Goal: Communication & Community: Share content

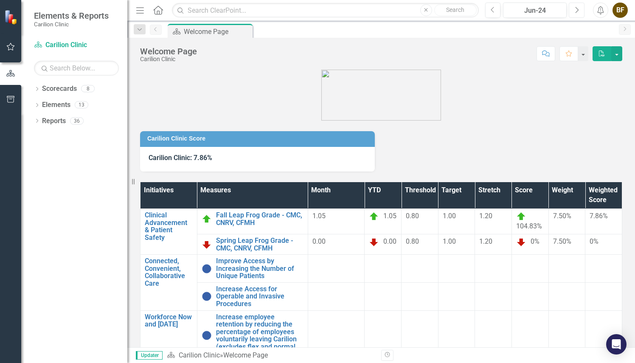
click at [577, 14] on button "Next" at bounding box center [577, 10] width 16 height 15
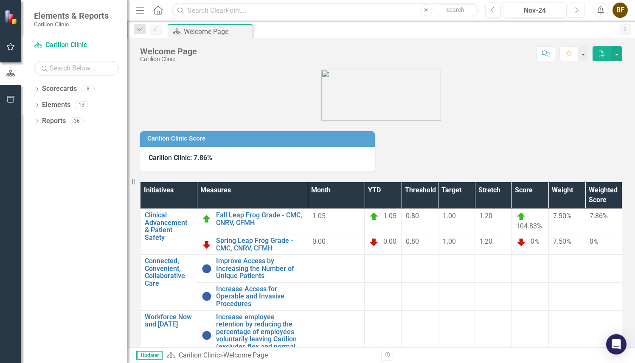
click at [577, 14] on button "Next" at bounding box center [577, 10] width 16 height 15
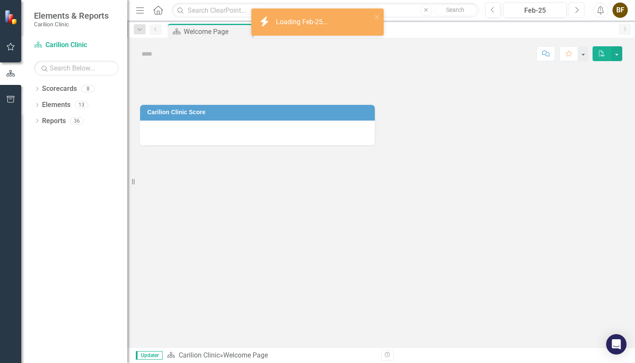
click at [577, 14] on button "Next" at bounding box center [577, 10] width 16 height 15
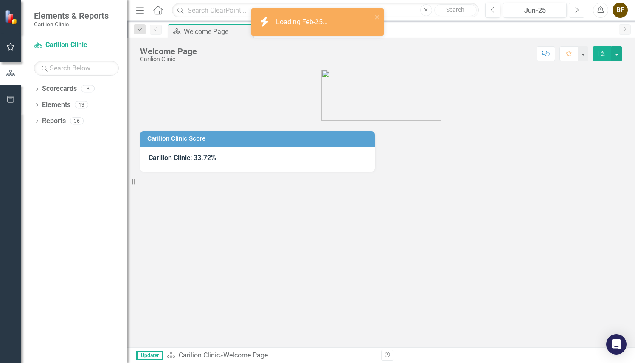
click at [577, 14] on button "Next" at bounding box center [577, 10] width 16 height 15
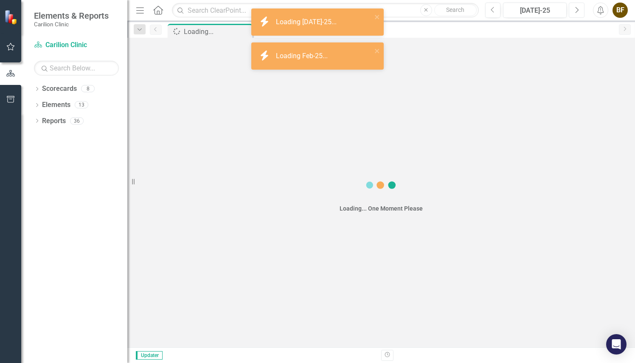
click at [577, 14] on button "Next" at bounding box center [577, 10] width 16 height 15
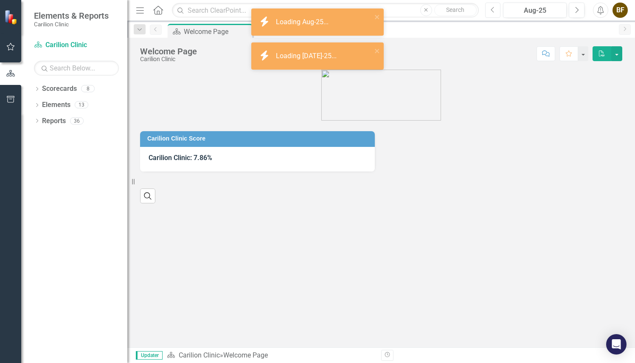
click at [494, 12] on icon "button" at bounding box center [492, 10] width 3 height 6
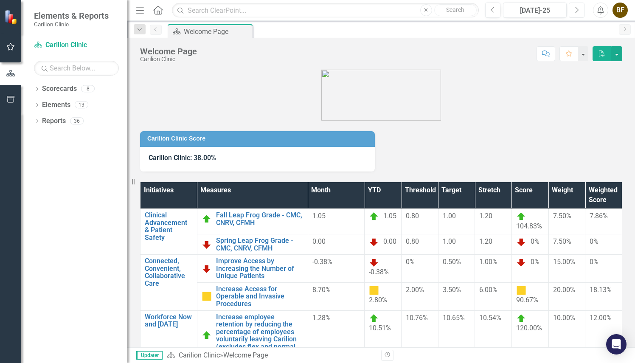
click at [576, 10] on icon "Next" at bounding box center [577, 10] width 5 height 8
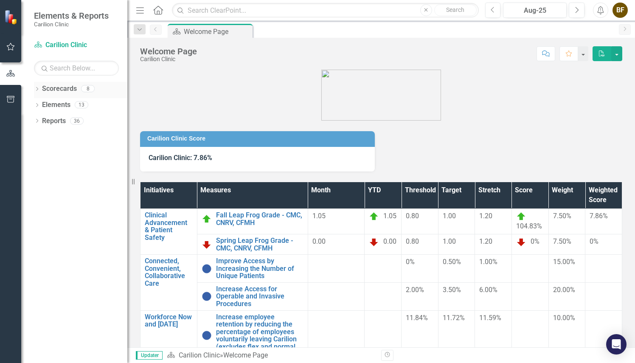
click at [38, 88] on icon at bounding box center [37, 89] width 2 height 4
click at [69, 119] on link "[MEDICAL_DATA]" at bounding box center [87, 121] width 81 height 10
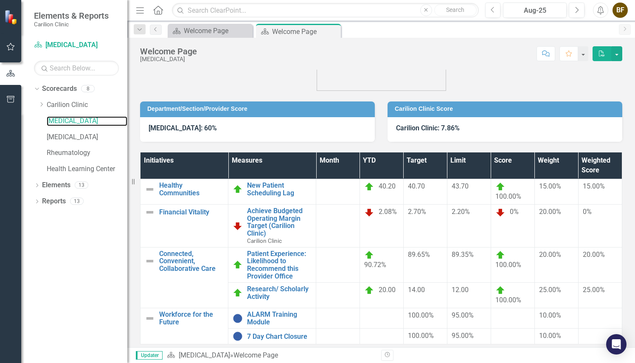
scroll to position [59, 0]
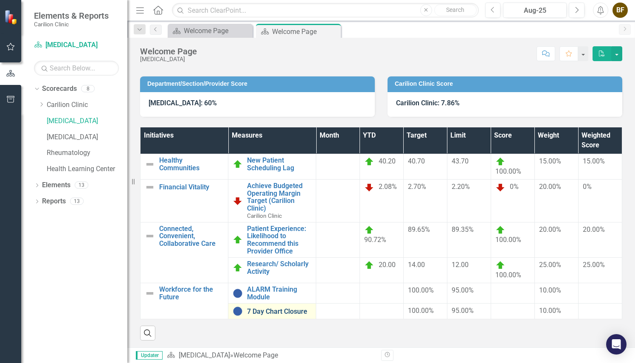
click at [297, 311] on link "7 Day Chart Closure" at bounding box center [279, 312] width 65 height 8
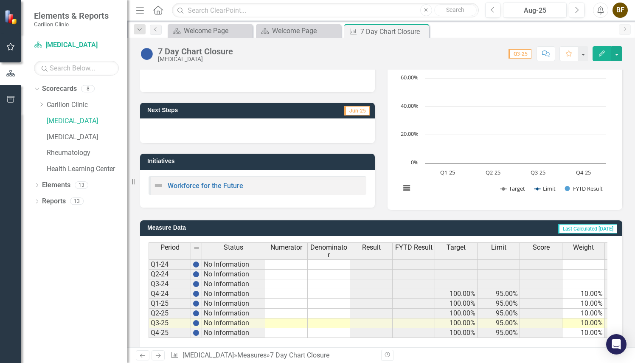
scroll to position [86, 0]
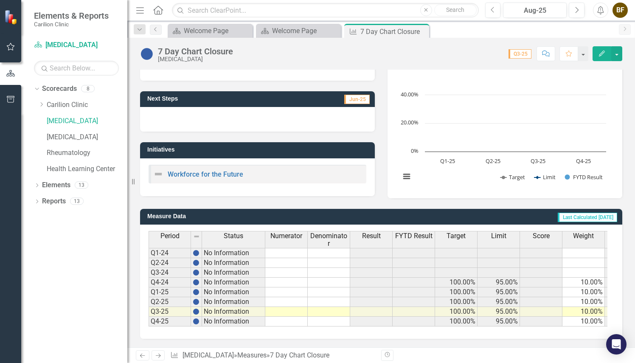
click at [290, 317] on td at bounding box center [286, 322] width 42 height 10
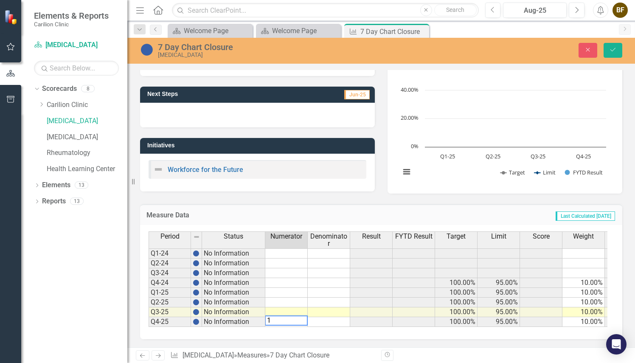
type textarea "1"
click at [327, 320] on td at bounding box center [329, 322] width 42 height 10
type textarea "1"
click at [295, 311] on td at bounding box center [286, 312] width 42 height 10
type textarea "1"
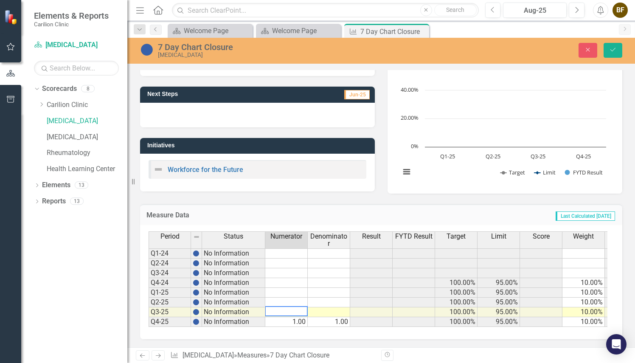
click at [323, 309] on td at bounding box center [329, 312] width 42 height 10
type textarea "1"
click at [283, 301] on td at bounding box center [286, 303] width 42 height 10
type textarea "1"
click at [338, 299] on td at bounding box center [329, 303] width 42 height 10
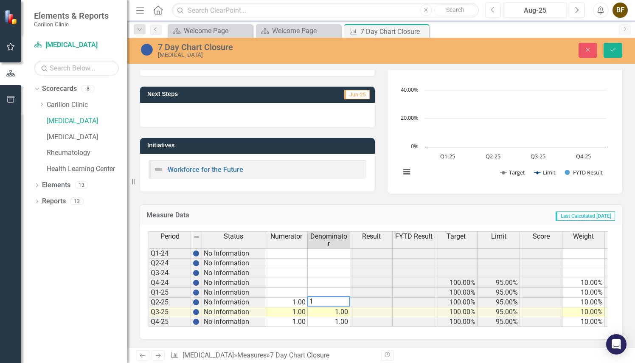
type textarea "1"
click at [285, 290] on td at bounding box center [286, 293] width 42 height 10
type textarea "1"
click at [340, 293] on td at bounding box center [329, 293] width 42 height 10
type textarea "1"
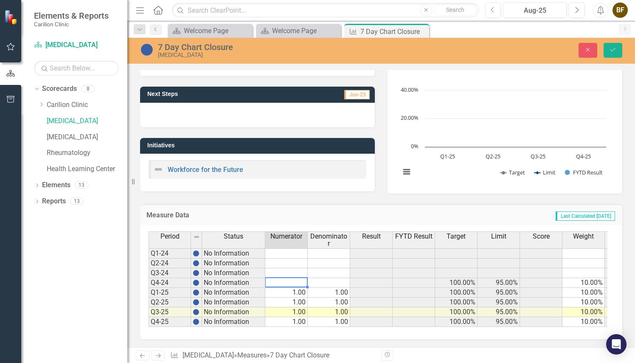
click at [282, 279] on td at bounding box center [286, 283] width 42 height 10
type textarea "1"
click at [337, 282] on td at bounding box center [329, 283] width 42 height 10
type textarea "1"
click at [287, 273] on td at bounding box center [286, 273] width 42 height 10
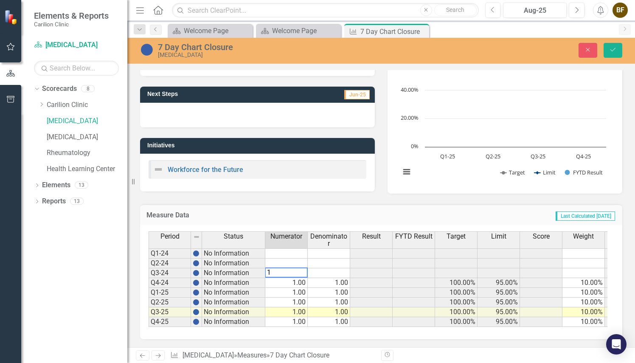
type textarea "1"
click at [329, 274] on td at bounding box center [329, 273] width 42 height 10
type textarea "1"
click at [287, 260] on td at bounding box center [286, 264] width 42 height 10
click at [614, 54] on button "Save" at bounding box center [613, 50] width 19 height 15
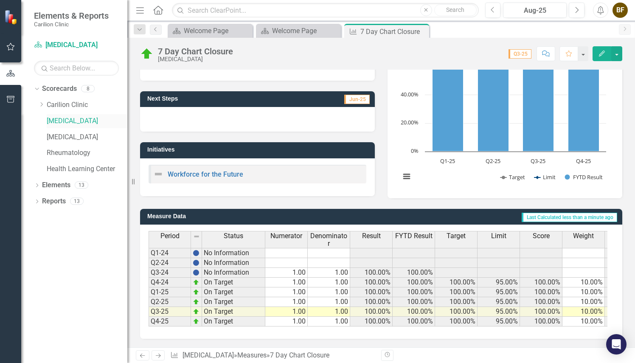
click at [65, 119] on link "[MEDICAL_DATA]" at bounding box center [87, 121] width 81 height 10
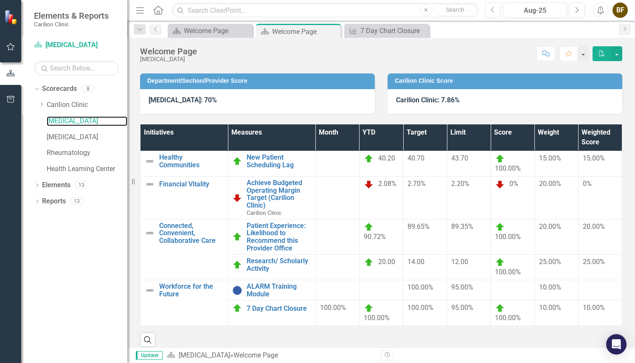
scroll to position [75, 0]
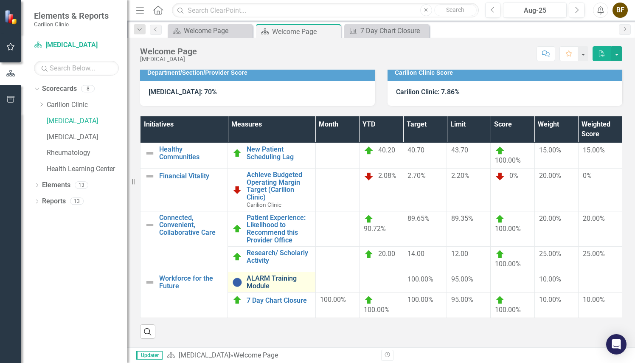
click at [261, 279] on link "ALARM Training Module" at bounding box center [279, 282] width 64 height 15
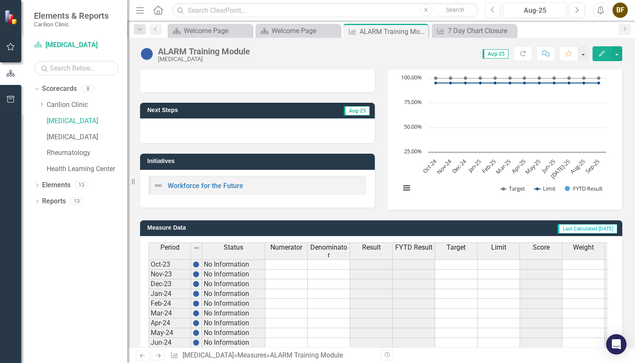
scroll to position [242, 0]
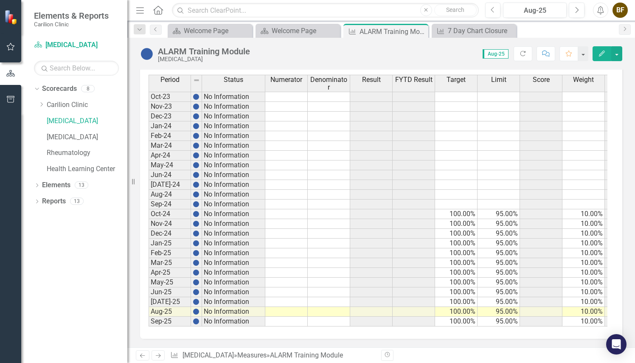
click at [290, 307] on td at bounding box center [286, 312] width 42 height 10
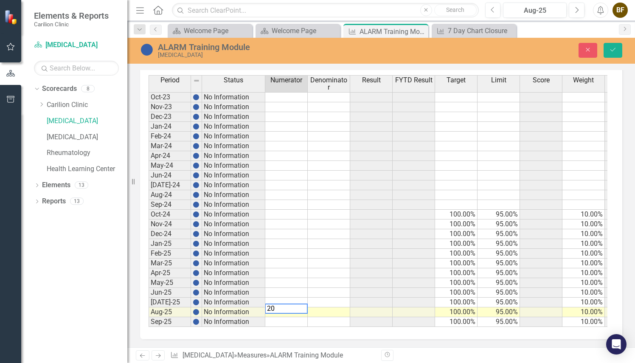
scroll to position [247, 0]
type textarea "20"
click at [322, 307] on td at bounding box center [329, 312] width 42 height 10
type textarea "20"
click at [614, 49] on icon "Save" at bounding box center [613, 50] width 8 height 6
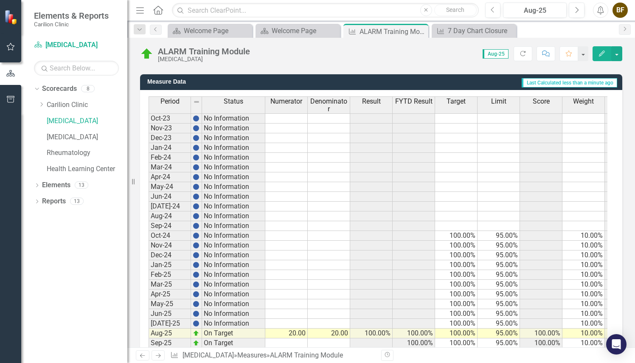
scroll to position [242, 0]
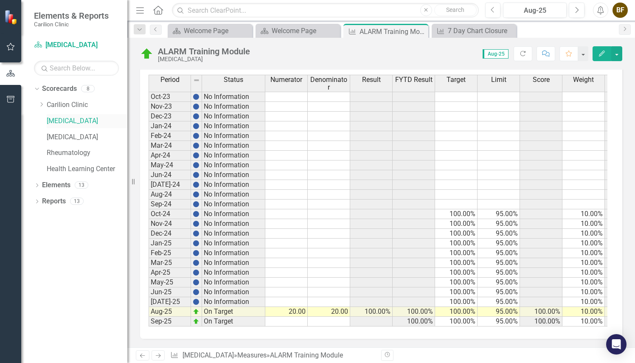
click at [62, 120] on link "[MEDICAL_DATA]" at bounding box center [87, 121] width 81 height 10
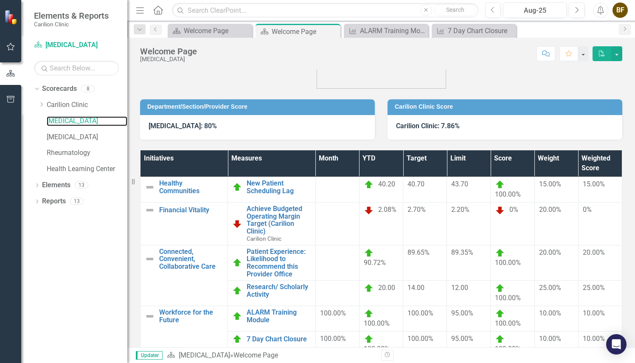
scroll to position [60, 0]
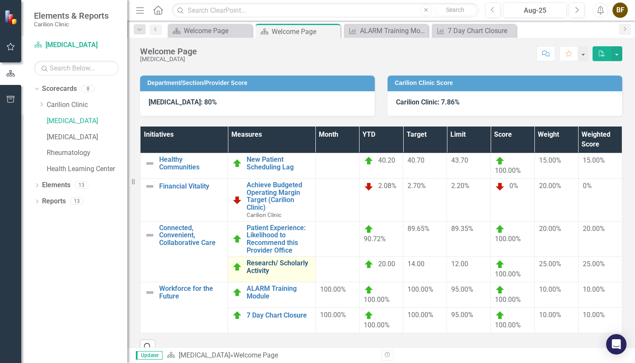
click at [277, 267] on link "Research/ Scholarly Activity" at bounding box center [279, 266] width 64 height 15
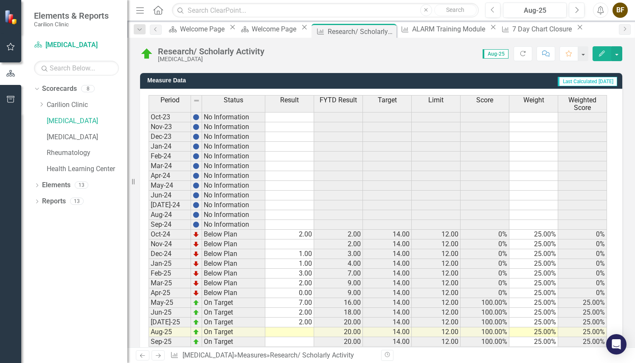
scroll to position [236, 0]
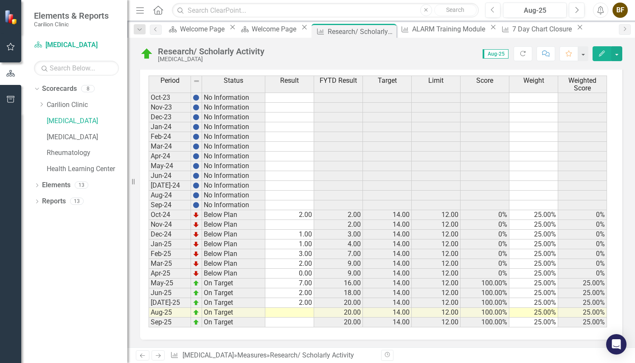
click at [305, 311] on td at bounding box center [289, 313] width 49 height 10
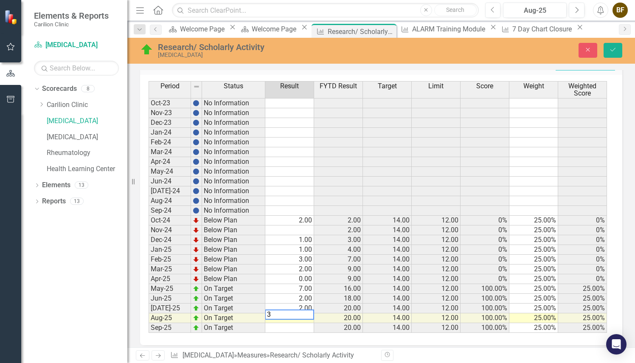
scroll to position [241, 0]
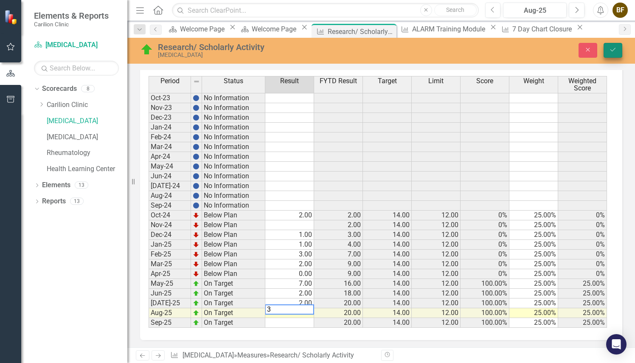
type textarea "3"
click at [613, 51] on icon "Save" at bounding box center [613, 50] width 8 height 6
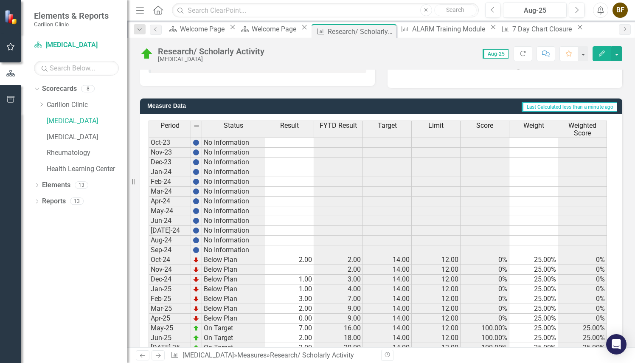
scroll to position [190, 0]
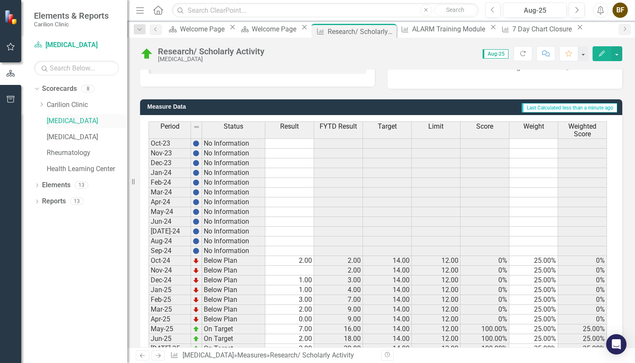
click at [67, 120] on link "[MEDICAL_DATA]" at bounding box center [87, 121] width 81 height 10
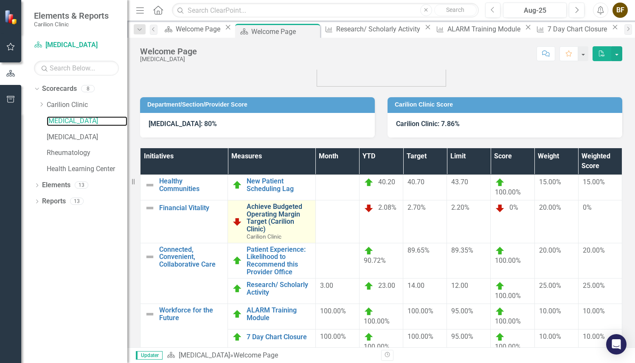
scroll to position [74, 0]
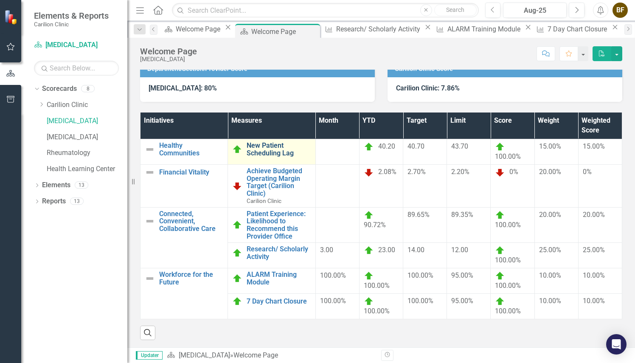
click at [275, 150] on link "New Patient Scheduling Lag" at bounding box center [279, 149] width 64 height 15
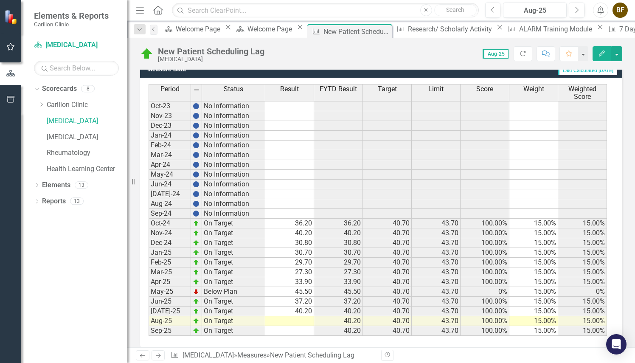
scroll to position [236, 0]
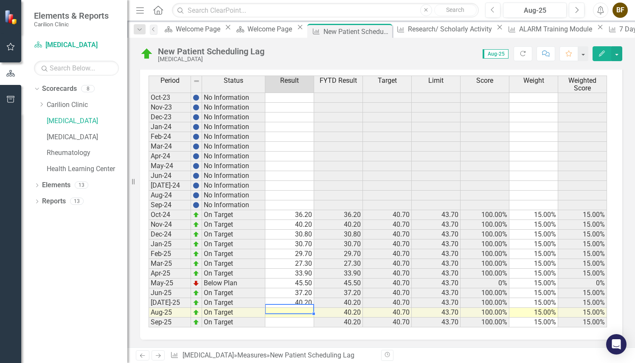
click at [304, 310] on td at bounding box center [289, 313] width 49 height 10
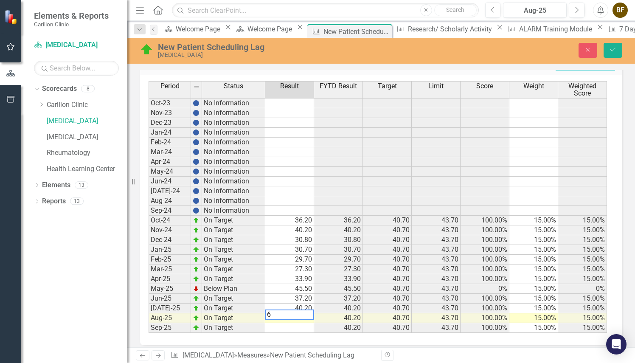
scroll to position [241, 0]
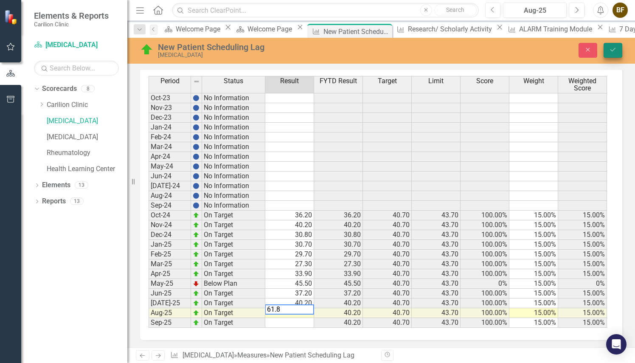
type textarea "61.8"
click at [614, 51] on icon "Save" at bounding box center [613, 50] width 8 height 6
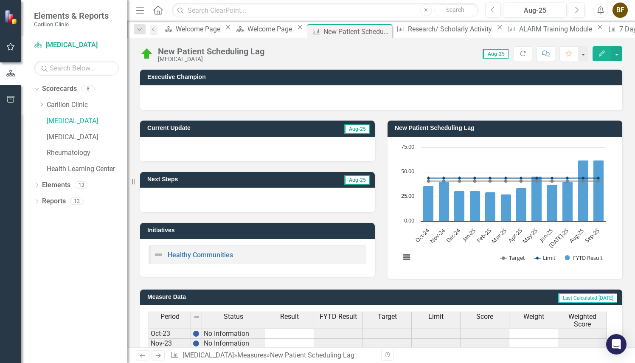
scroll to position [236, 0]
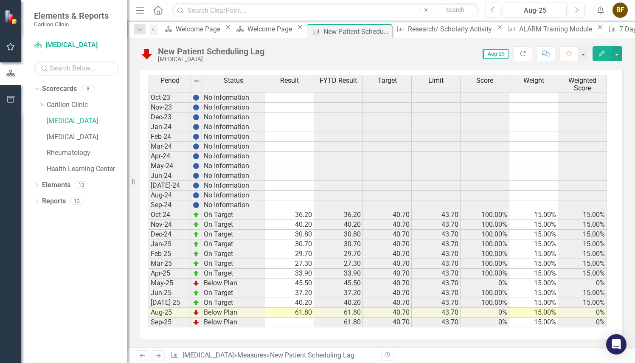
click at [300, 309] on td "61.80" at bounding box center [289, 313] width 49 height 10
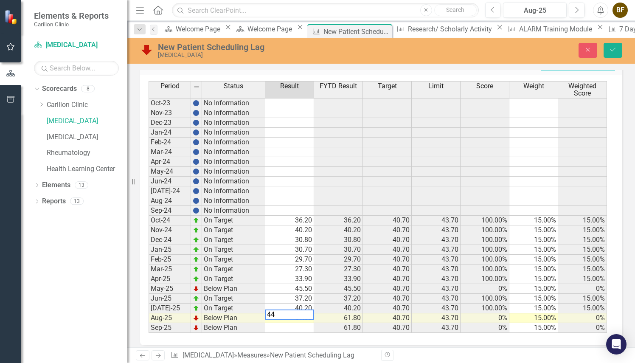
scroll to position [241, 0]
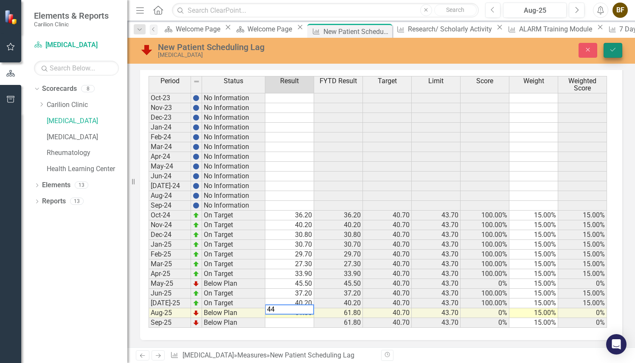
type textarea "44"
click at [612, 51] on icon "submit" at bounding box center [613, 49] width 5 height 3
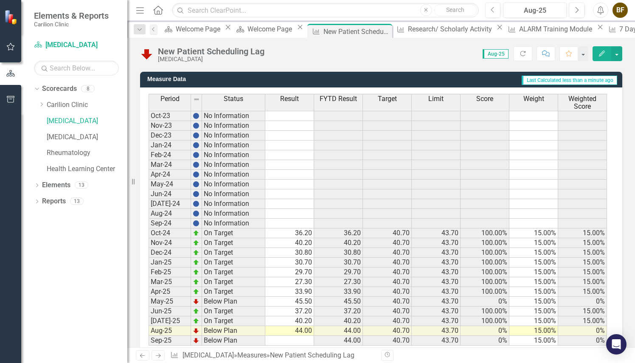
scroll to position [221, 0]
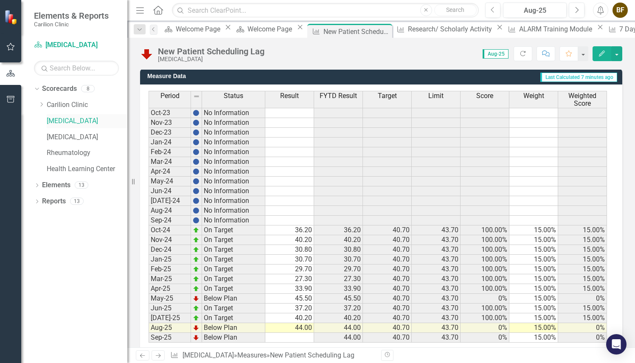
click at [63, 122] on link "[MEDICAL_DATA]" at bounding box center [87, 121] width 81 height 10
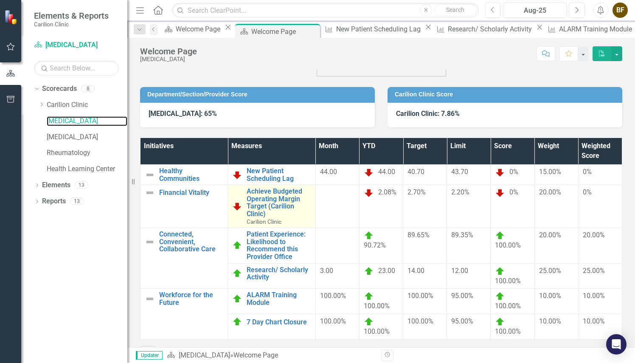
scroll to position [49, 0]
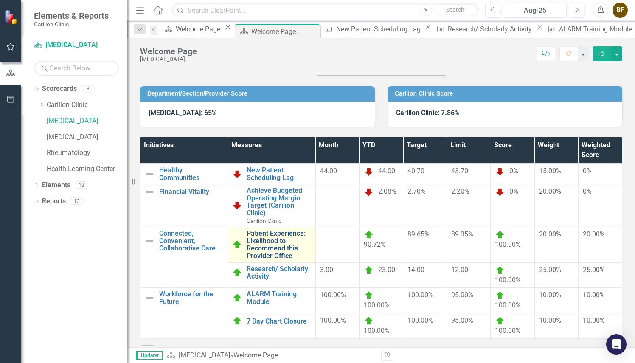
click at [281, 245] on link "Patient Experience: Likelihood to Recommend this Provider Office" at bounding box center [279, 245] width 64 height 30
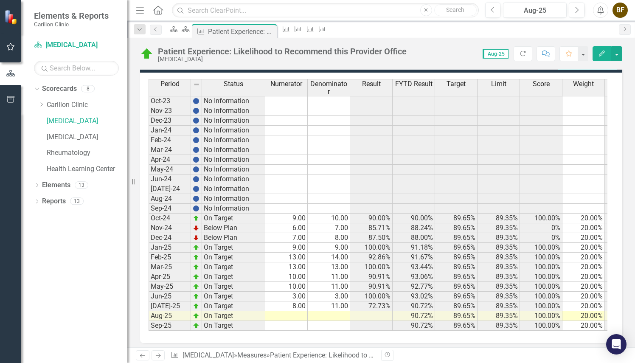
scroll to position [242, 0]
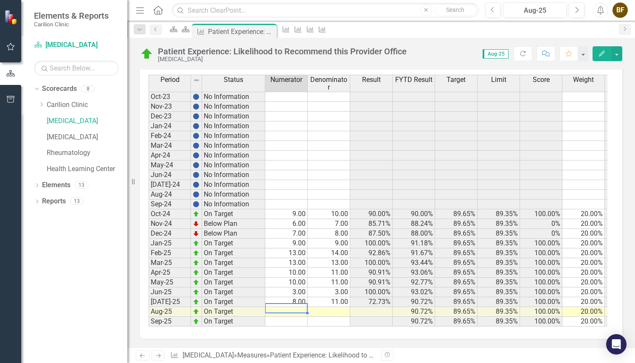
click at [297, 307] on td at bounding box center [286, 312] width 42 height 10
click at [294, 307] on td at bounding box center [286, 312] width 42 height 10
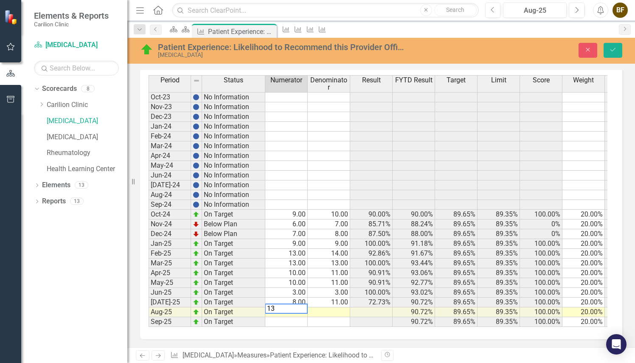
scroll to position [247, 0]
click at [325, 307] on td at bounding box center [329, 312] width 42 height 10
type textarea "13"
click at [610, 50] on icon "Save" at bounding box center [613, 50] width 8 height 6
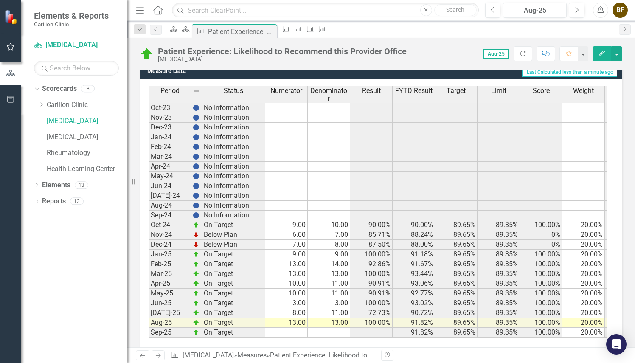
scroll to position [242, 0]
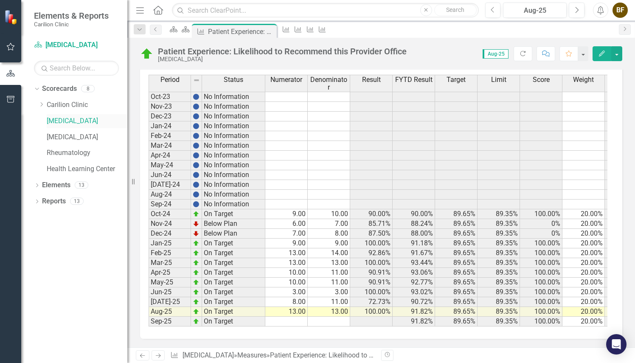
click at [69, 122] on link "[MEDICAL_DATA]" at bounding box center [87, 121] width 81 height 10
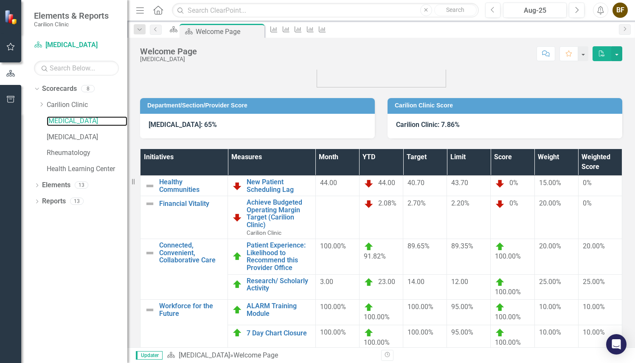
scroll to position [69, 0]
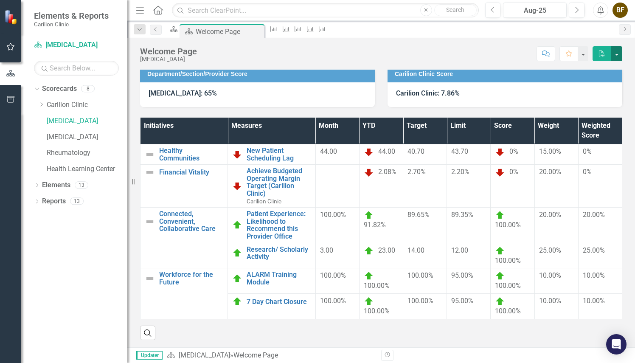
click at [619, 54] on button "button" at bounding box center [616, 53] width 11 height 15
click at [594, 84] on link "PDF Export to PDF" at bounding box center [587, 86] width 69 height 16
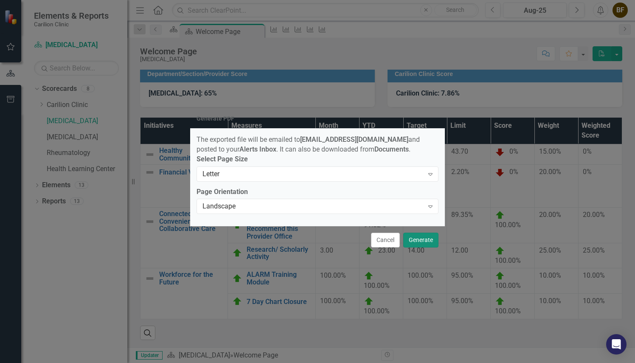
click at [417, 242] on button "Generate" at bounding box center [420, 240] width 35 height 15
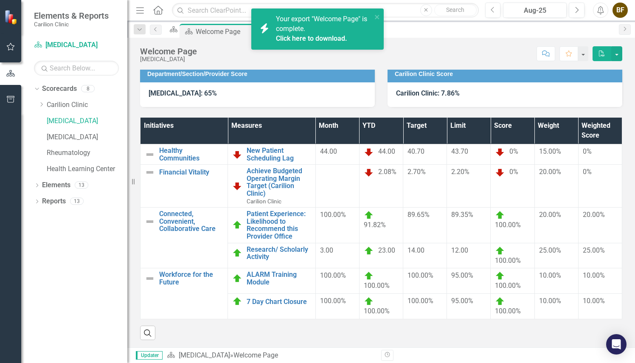
click at [329, 37] on link "Click here to download." at bounding box center [311, 38] width 71 height 8
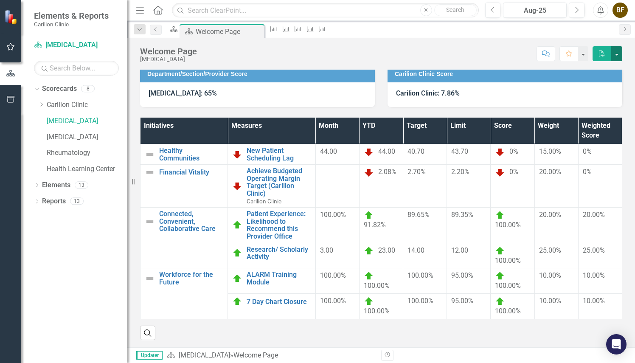
click at [617, 53] on button "button" at bounding box center [616, 53] width 11 height 15
click at [581, 102] on link "Email Email Page" at bounding box center [587, 102] width 69 height 16
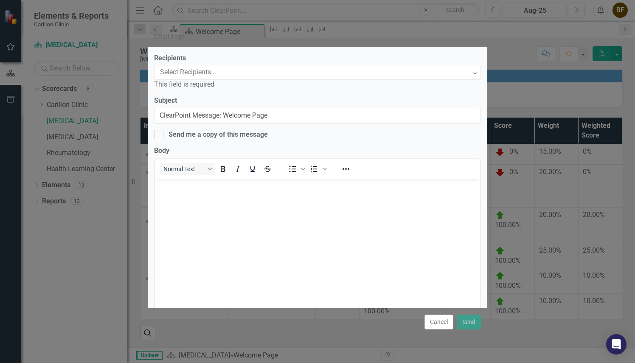
scroll to position [0, 0]
click at [336, 76] on div at bounding box center [314, 72] width 314 height 11
type input "s"
type input "stewa"
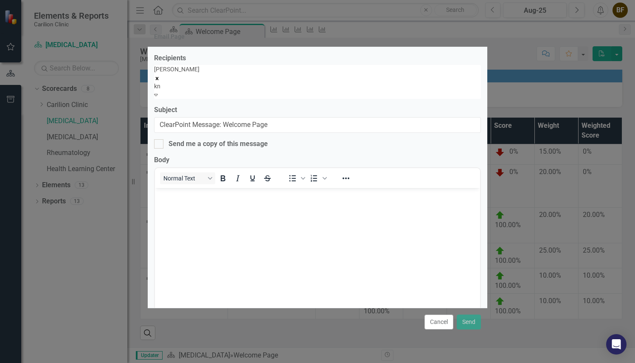
type input "kni"
click at [243, 363] on div "[PERSON_NAME] GHT" at bounding box center [317, 368] width 635 height 10
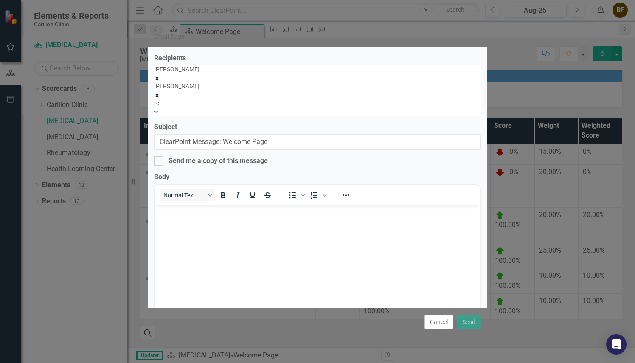
type input "r"
type input "f"
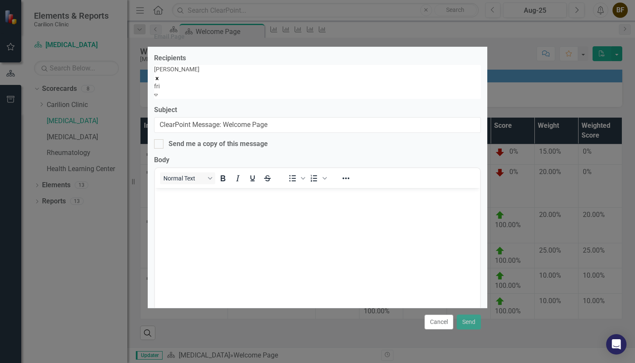
type input "frit"
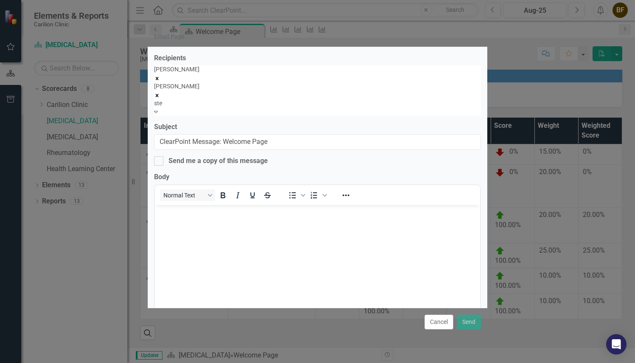
type input "stew"
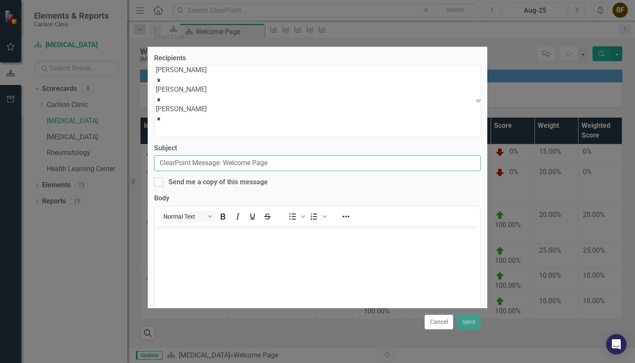
drag, startPoint x: 276, startPoint y: 121, endPoint x: 149, endPoint y: 124, distance: 127.4
click at [149, 124] on div "Recipients [PERSON_NAME] [PERSON_NAME] [PERSON_NAME] Expand Subject ClearPoint …" at bounding box center [318, 177] width 340 height 261
type input "scorecard [MEDICAL_DATA] and Palliative"
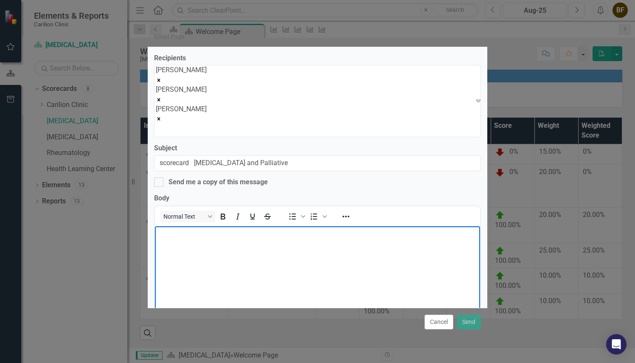
click at [225, 249] on body "Rich Text Area. Press ALT-0 for help." at bounding box center [317, 289] width 325 height 127
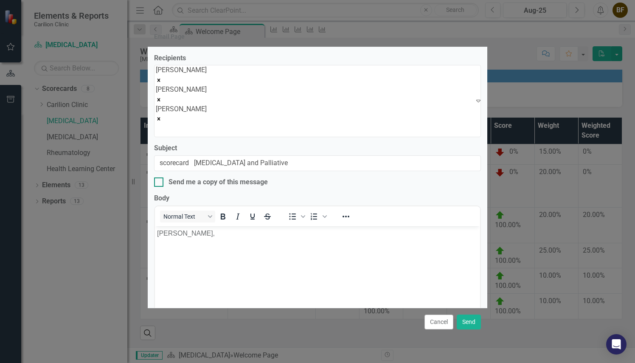
click at [160, 178] on input "Send me a copy of this message" at bounding box center [157, 181] width 6 height 6
checkbox input "true"
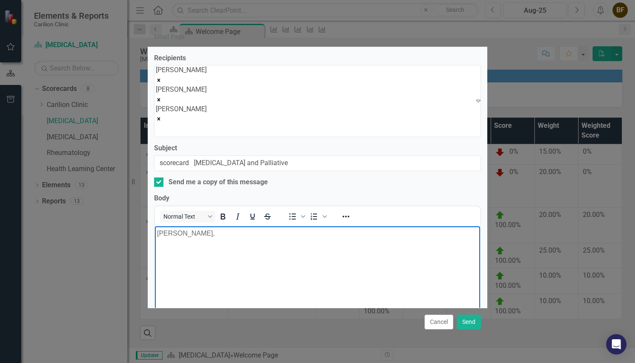
click at [194, 259] on body "[PERSON_NAME]," at bounding box center [317, 289] width 325 height 127
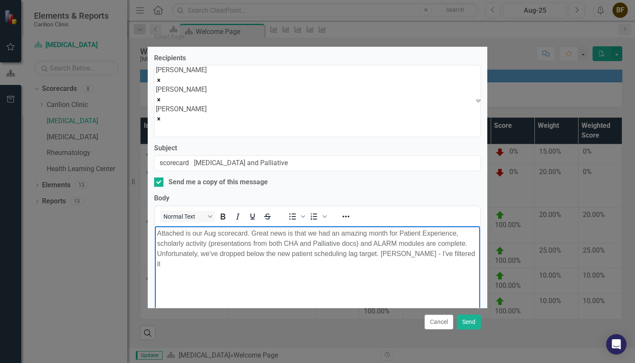
click at [465, 252] on p "Attached is our Aug scorecard. Great news is that we had an amazing month for P…" at bounding box center [317, 248] width 321 height 41
click at [196, 266] on p "Attached is our Aug scorecard. Great news is that we had an amazing month for P…" at bounding box center [317, 248] width 321 height 41
click at [410, 260] on p "Attached is our Aug scorecard. Great news is that we had an amazing month for P…" at bounding box center [317, 248] width 321 height 41
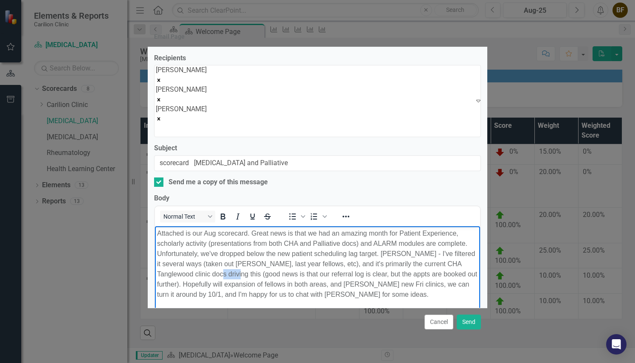
drag, startPoint x: 248, startPoint y: 272, endPoint x: 229, endPoint y: 273, distance: 18.8
click at [229, 273] on p "Attached is our Aug scorecard. Great news is that we had an amazing month for P…" at bounding box center [317, 263] width 321 height 71
click at [257, 283] on p "Attached is our Aug scorecard. Great news is that we had an amazing month for P…" at bounding box center [317, 263] width 321 height 71
click at [451, 298] on p "Attached is our Aug scorecard. Great news is that we had an amazing month for P…" at bounding box center [317, 263] width 321 height 71
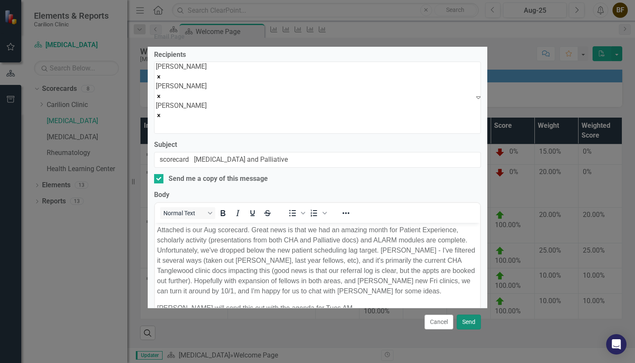
click at [472, 322] on button "Send" at bounding box center [469, 322] width 24 height 15
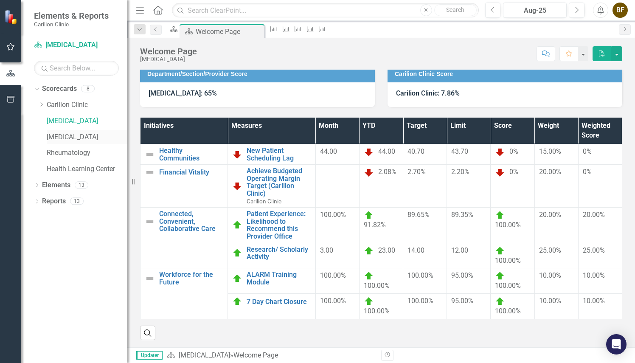
click at [83, 136] on link "[MEDICAL_DATA]" at bounding box center [87, 137] width 81 height 10
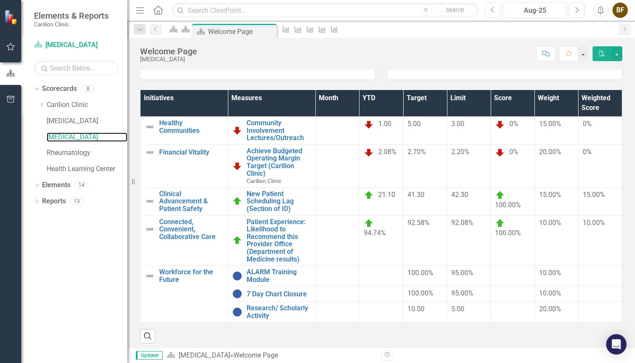
scroll to position [97, 0]
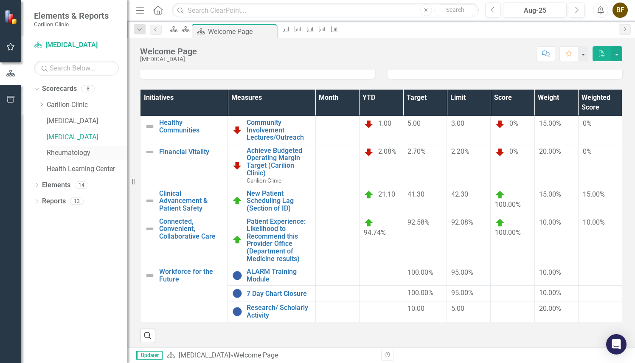
click at [77, 151] on link "Rheumatology" at bounding box center [87, 153] width 81 height 10
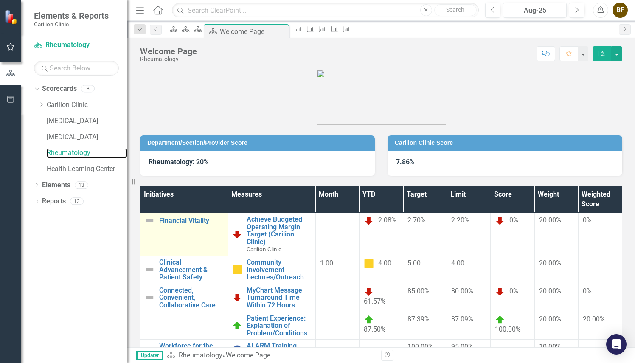
scroll to position [37, 0]
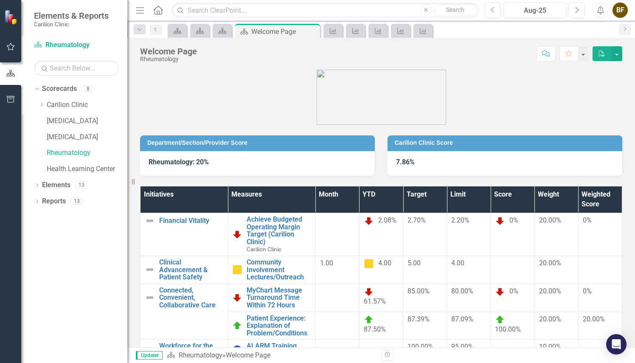
scroll to position [56, 0]
